Goal: Find specific page/section: Find specific page/section

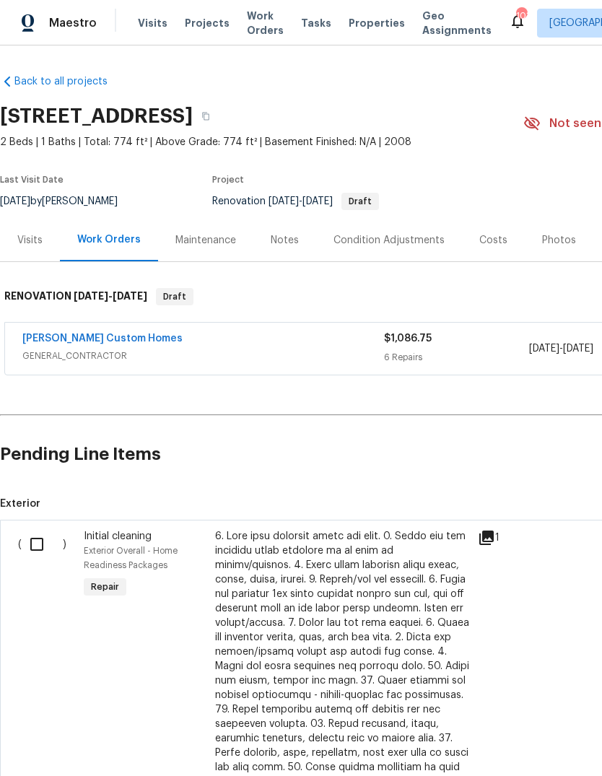
click at [30, 248] on div "Visits" at bounding box center [29, 240] width 25 height 14
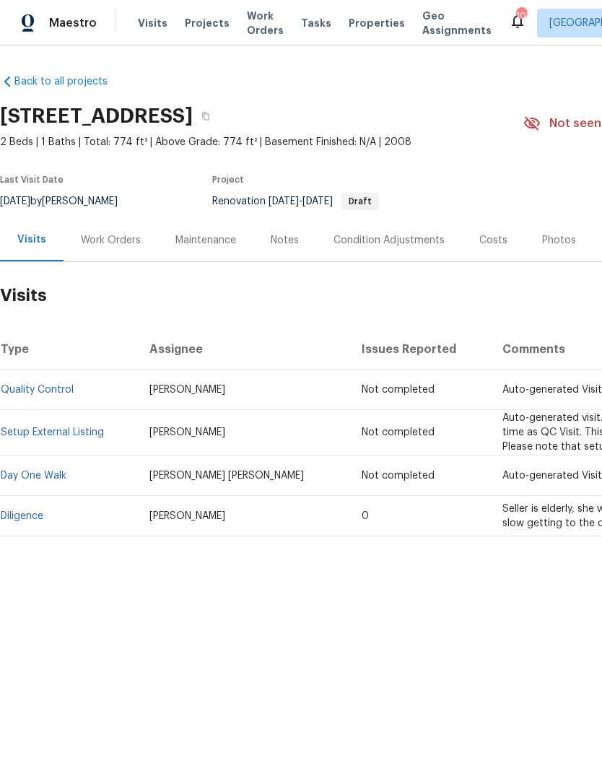
click at [35, 521] on link "Diligence" at bounding box center [22, 516] width 43 height 10
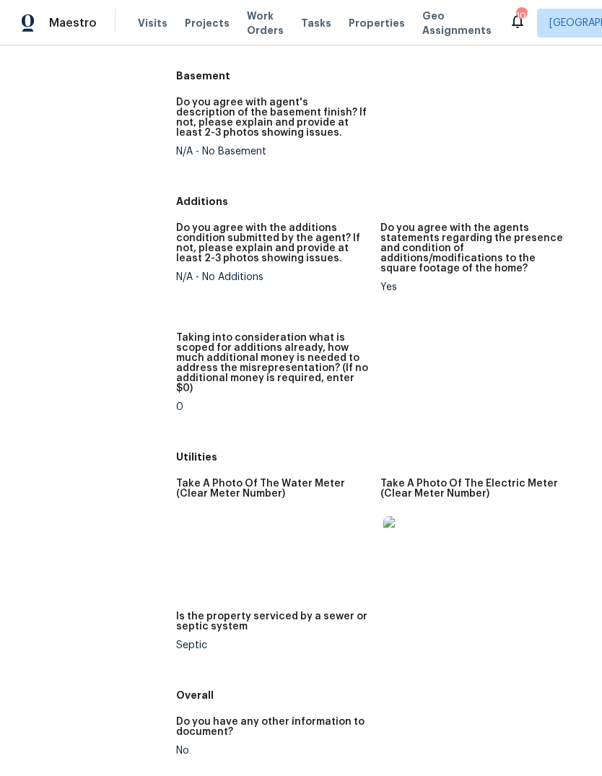
scroll to position [1999, 0]
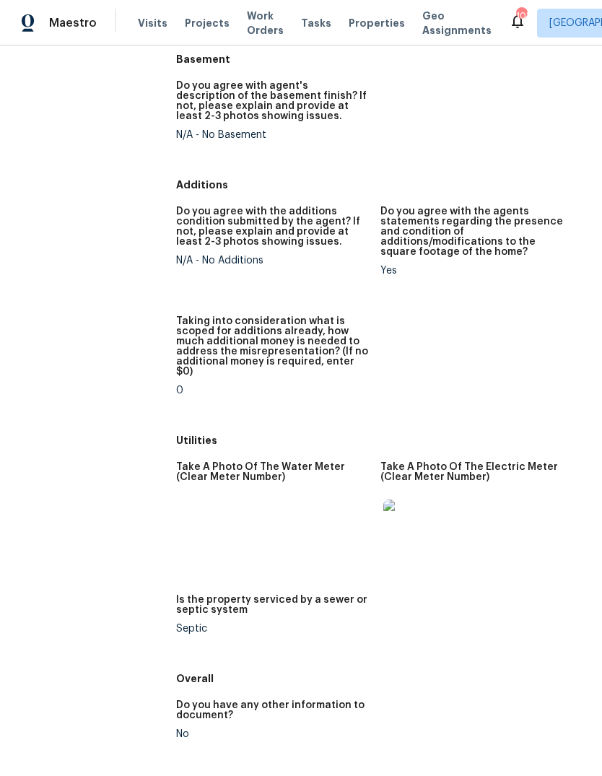
click at [408, 499] on img at bounding box center [406, 522] width 46 height 46
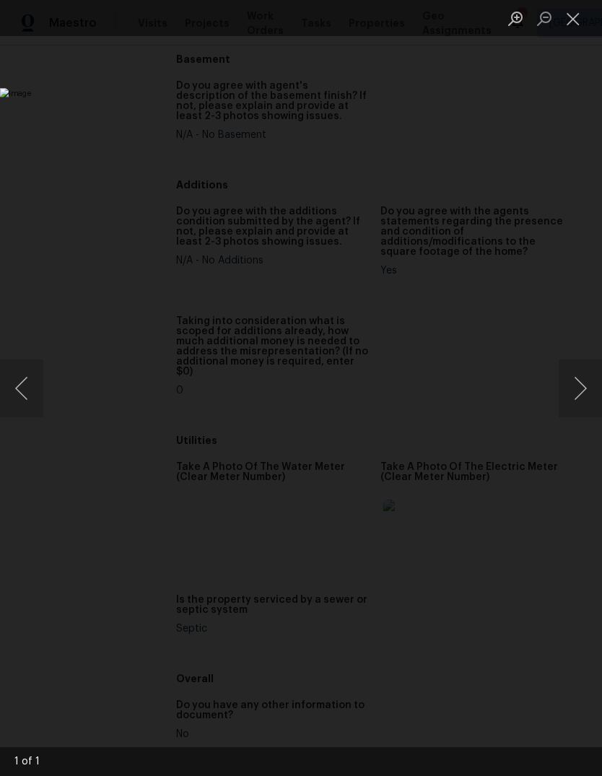
click at [574, 23] on button "Close lightbox" at bounding box center [573, 18] width 29 height 25
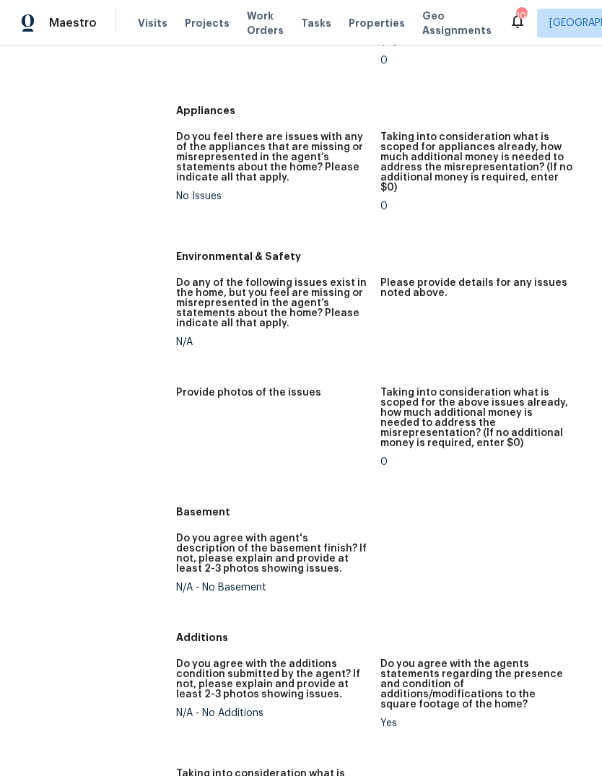
scroll to position [1502, 0]
